Goal: Task Accomplishment & Management: Manage account settings

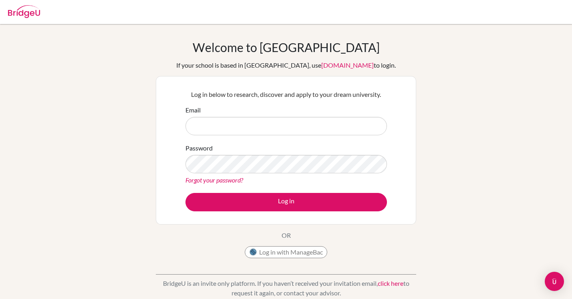
type input "[EMAIL_ADDRESS][DOMAIN_NAME]"
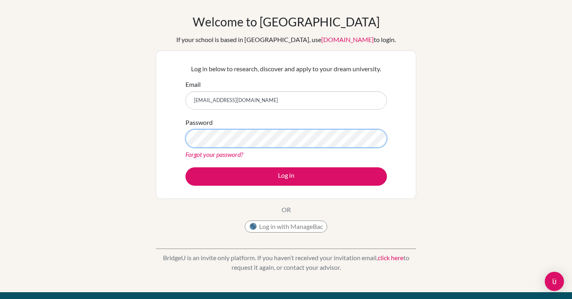
scroll to position [25, 0]
click at [185, 168] on button "Log in" at bounding box center [285, 177] width 201 height 18
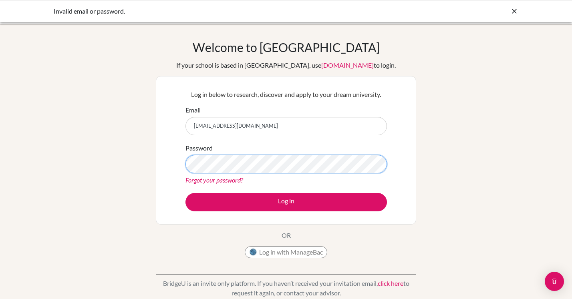
click at [185, 193] on button "Log in" at bounding box center [285, 202] width 201 height 18
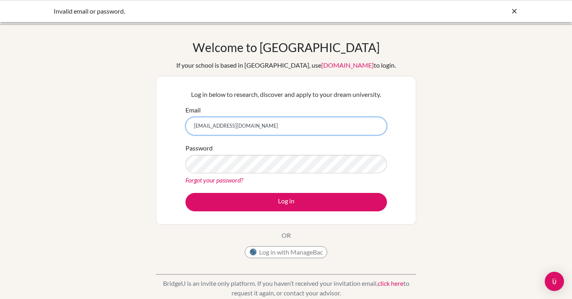
click at [256, 117] on input "[EMAIL_ADDRESS][DOMAIN_NAME]" at bounding box center [285, 126] width 201 height 18
click at [243, 125] on input "[EMAIL_ADDRESS][DOMAIN_NAME]" at bounding box center [285, 126] width 201 height 18
click at [243, 125] on input "micahblignaut1@gmail.com" at bounding box center [285, 126] width 201 height 18
type input "[EMAIL_ADDRESS][DOMAIN_NAME]"
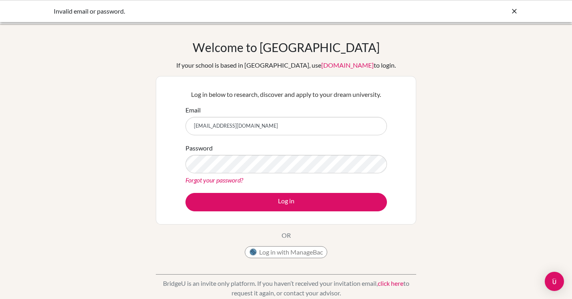
click at [226, 180] on link "Forgot your password?" at bounding box center [214, 180] width 58 height 8
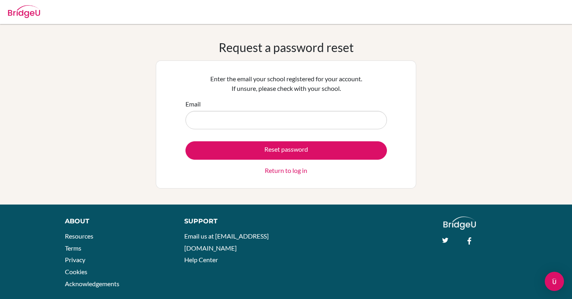
click at [230, 116] on input "Email" at bounding box center [285, 120] width 201 height 18
type input "[EMAIL_ADDRESS][DOMAIN_NAME]"
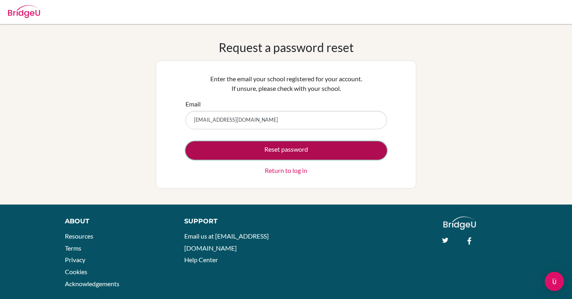
click at [291, 153] on button "Reset password" at bounding box center [285, 150] width 201 height 18
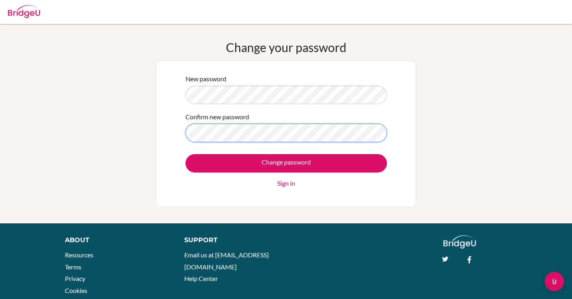
click at [185, 154] on input "Change password" at bounding box center [285, 163] width 201 height 18
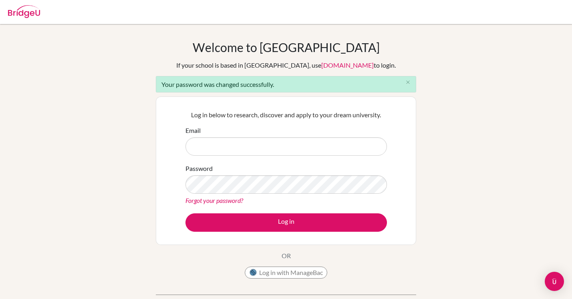
click at [223, 151] on input "Email" at bounding box center [285, 146] width 201 height 18
type input "[EMAIL_ADDRESS][DOMAIN_NAME]"
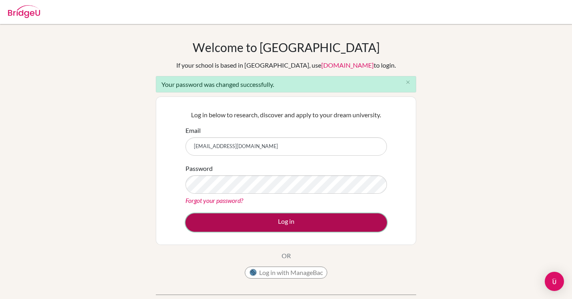
click at [295, 218] on button "Log in" at bounding box center [285, 222] width 201 height 18
